Goal: Task Accomplishment & Management: Use online tool/utility

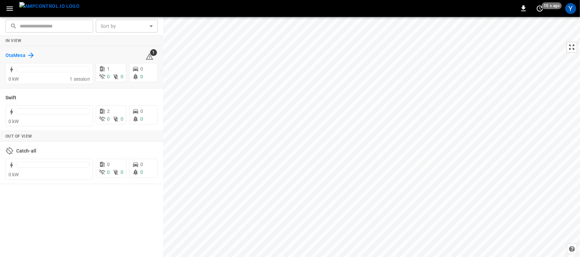
click at [21, 58] on h6 "OtaMesa" at bounding box center [15, 55] width 20 height 7
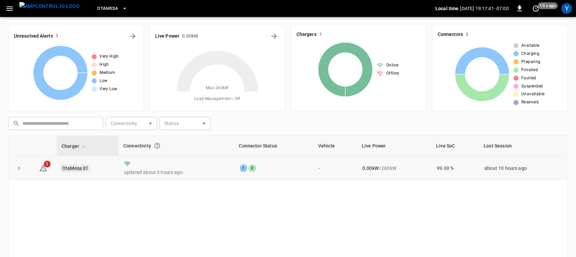
click at [76, 169] on link "OtaMesa 01" at bounding box center [75, 168] width 29 height 8
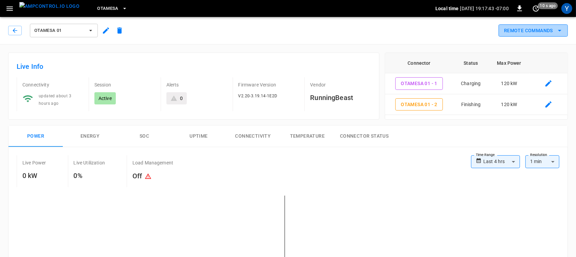
click at [548, 33] on button "Remote Commands" at bounding box center [532, 30] width 69 height 13
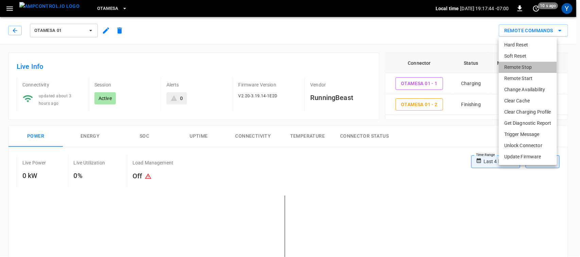
click at [532, 69] on li "Remote Stop" at bounding box center [527, 67] width 58 height 11
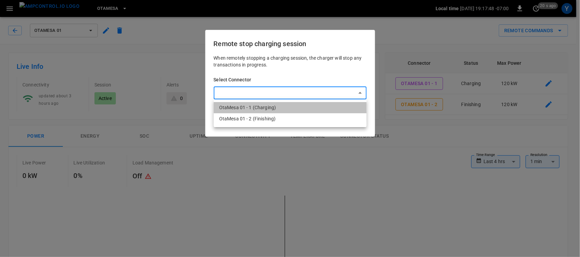
click at [281, 106] on li "OtaMesa 01 - 1 (Charging)" at bounding box center [290, 107] width 153 height 11
type input "**********"
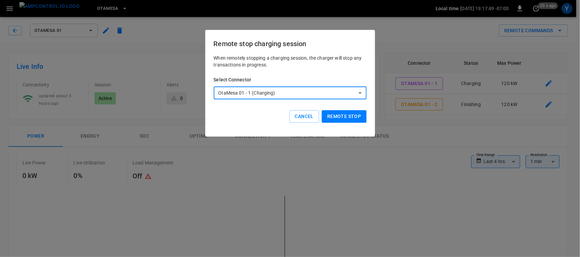
click at [337, 119] on button "Remote stop" at bounding box center [343, 116] width 44 height 13
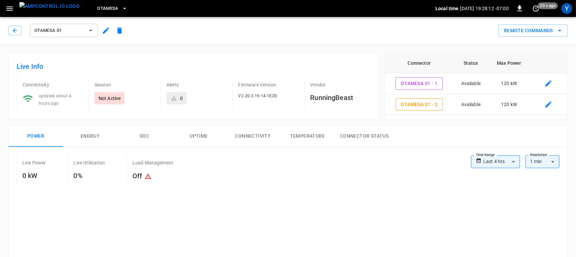
click at [534, 34] on button "Remote Commands" at bounding box center [532, 30] width 69 height 13
click at [511, 63] on li "Remote Start" at bounding box center [519, 60] width 43 height 6
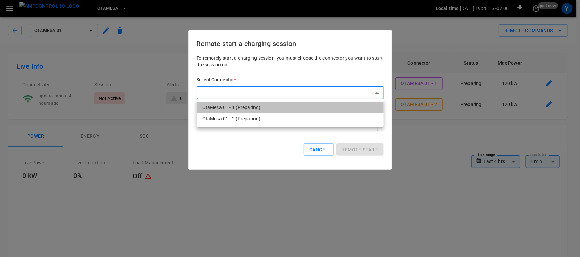
click at [307, 104] on li "OtaMesa 01 - 1 (Preparing)" at bounding box center [290, 107] width 187 height 11
type input "**********"
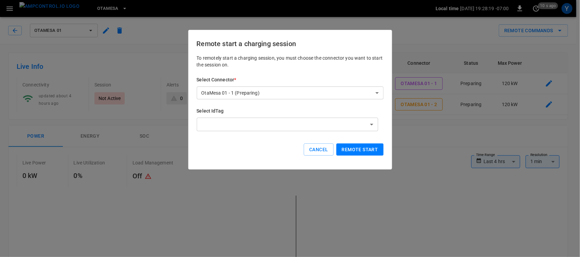
drag, startPoint x: 350, startPoint y: 144, endPoint x: 345, endPoint y: 153, distance: 10.4
click at [345, 153] on button "Remote start" at bounding box center [359, 150] width 47 height 13
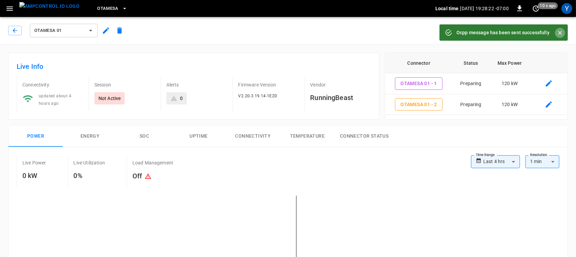
click at [555, 32] on button "Close" at bounding box center [560, 33] width 10 height 10
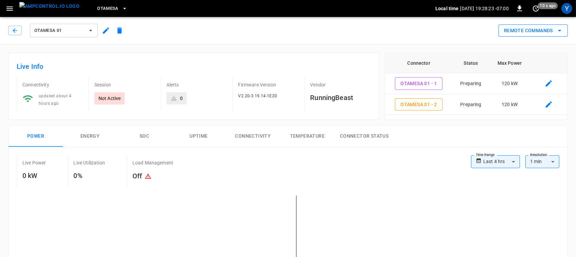
click at [522, 33] on button "Remote Commands" at bounding box center [532, 30] width 69 height 13
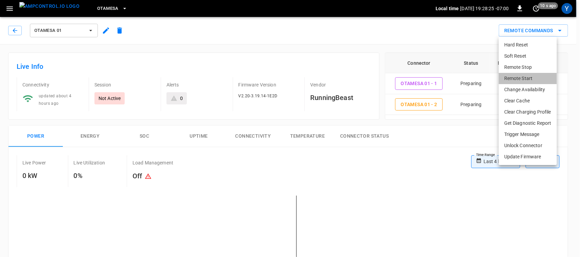
click at [513, 75] on li "Remote Start" at bounding box center [527, 78] width 58 height 11
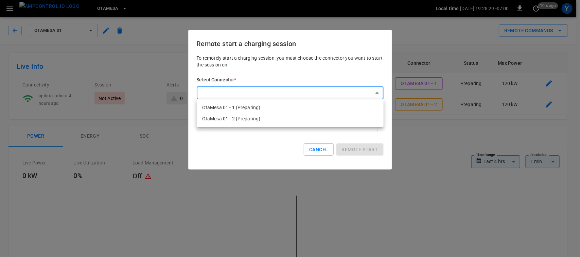
drag, startPoint x: 333, startPoint y: 118, endPoint x: 349, endPoint y: 145, distance: 31.5
click at [349, 145] on div "OtaMesa 01 - 1 (Preparing) OtaMesa 01 - 2 (Preparing)" at bounding box center [290, 128] width 580 height 257
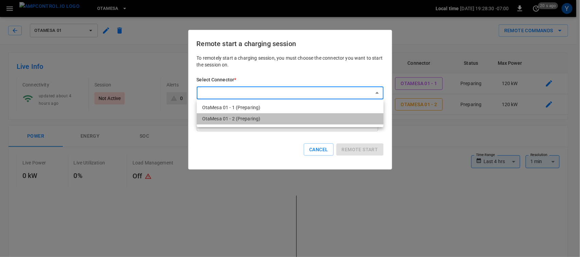
click at [347, 122] on li "OtaMesa 01 - 2 (Preparing)" at bounding box center [290, 118] width 187 height 11
type input "**********"
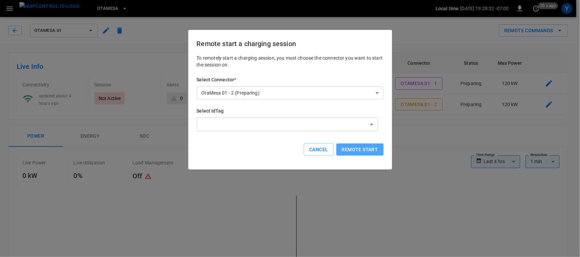
click at [355, 147] on button "Remote start" at bounding box center [359, 150] width 47 height 13
